Goal: Communication & Community: Answer question/provide support

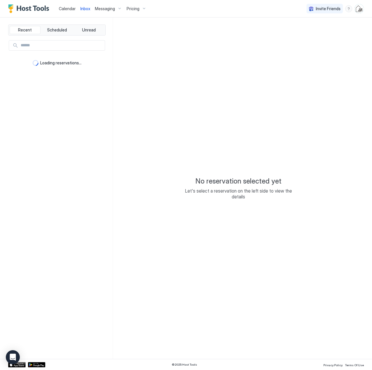
type textarea "*"
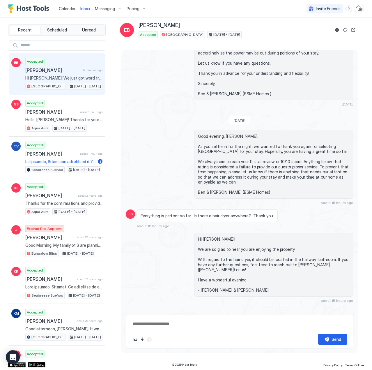
scroll to position [979, 0]
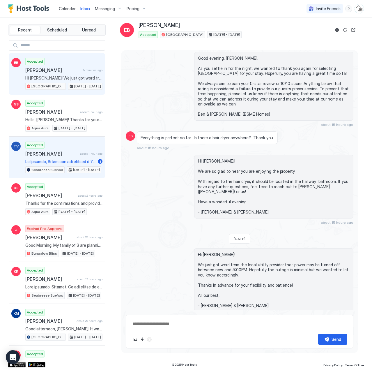
click at [51, 159] on span at bounding box center [60, 161] width 70 height 5
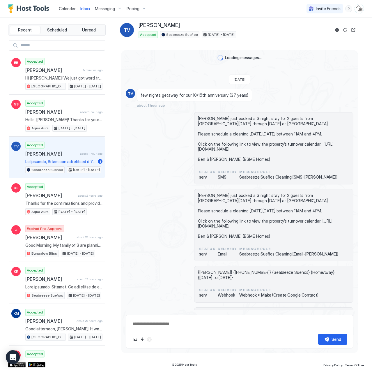
scroll to position [171, 0]
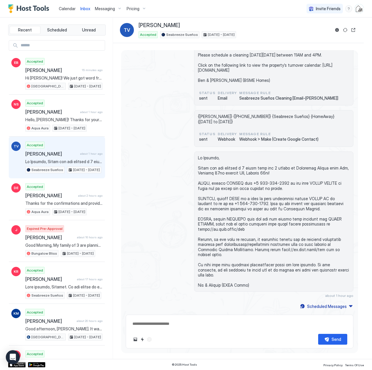
click at [70, 8] on span "Calendar" at bounding box center [67, 8] width 17 height 5
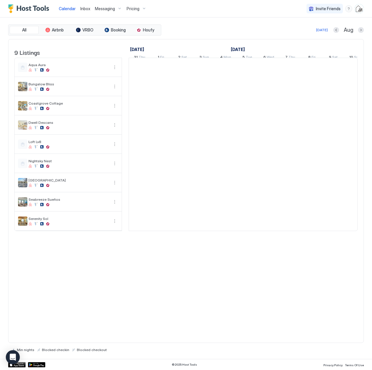
scroll to position [0, 323]
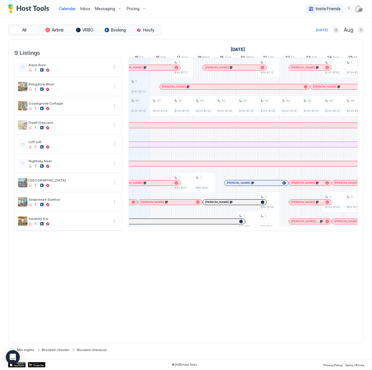
click at [83, 9] on span "Inbox" at bounding box center [85, 8] width 10 height 5
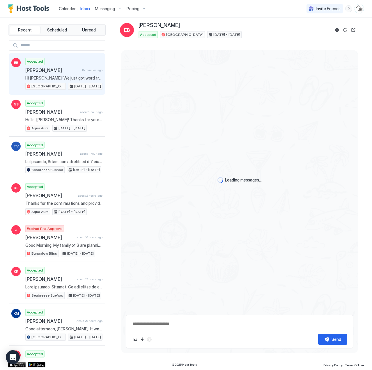
scroll to position [979, 0]
